Goal: Navigation & Orientation: Find specific page/section

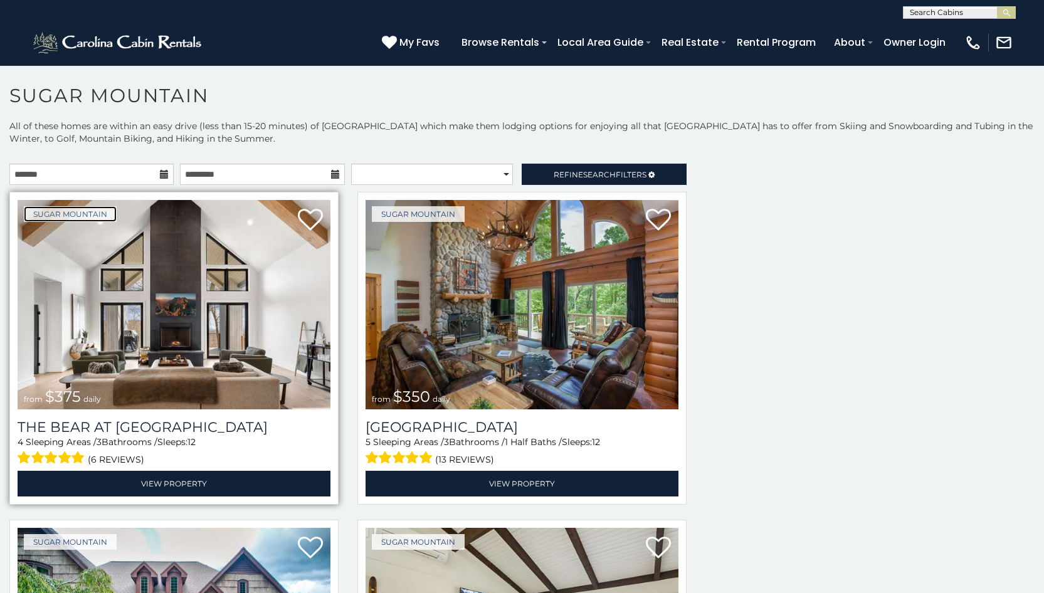
click at [70, 206] on link "Sugar Mountain" at bounding box center [70, 214] width 93 height 16
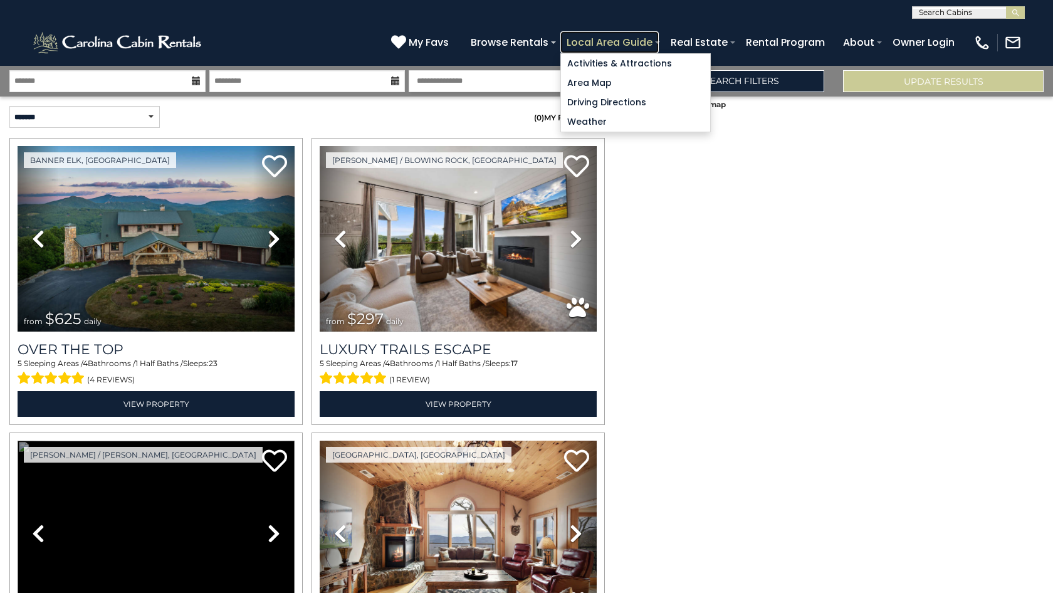
click at [659, 43] on link "Local Area Guide" at bounding box center [609, 42] width 98 height 22
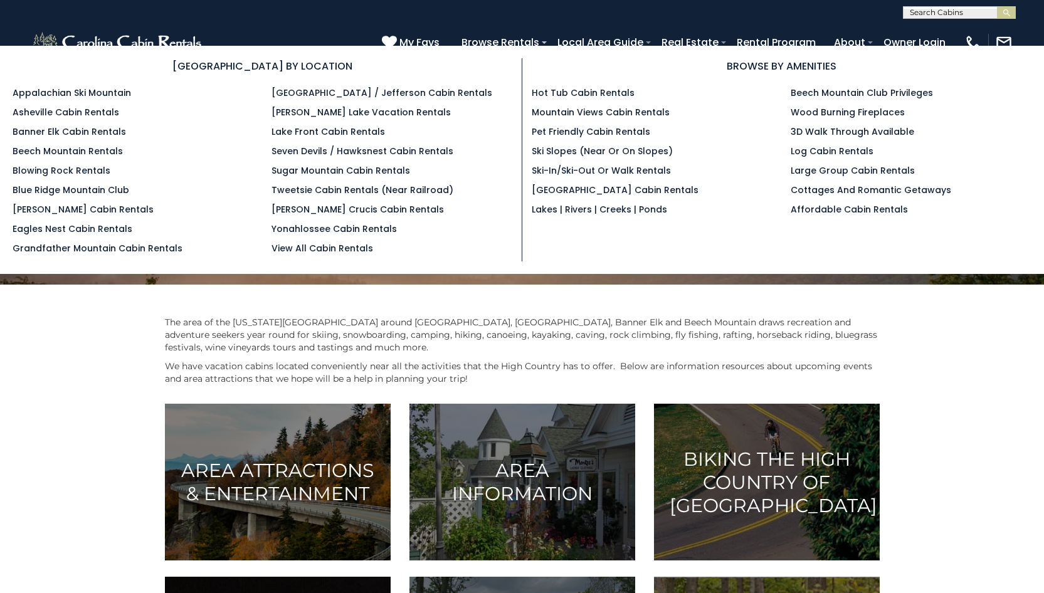
click at [182, 50] on section "BROWSE BY LOCATION Appalachian Ski Mountain Asheville Cabin Rentals Banner Elk …" at bounding box center [522, 160] width 1044 height 228
